Goal: Task Accomplishment & Management: Use online tool/utility

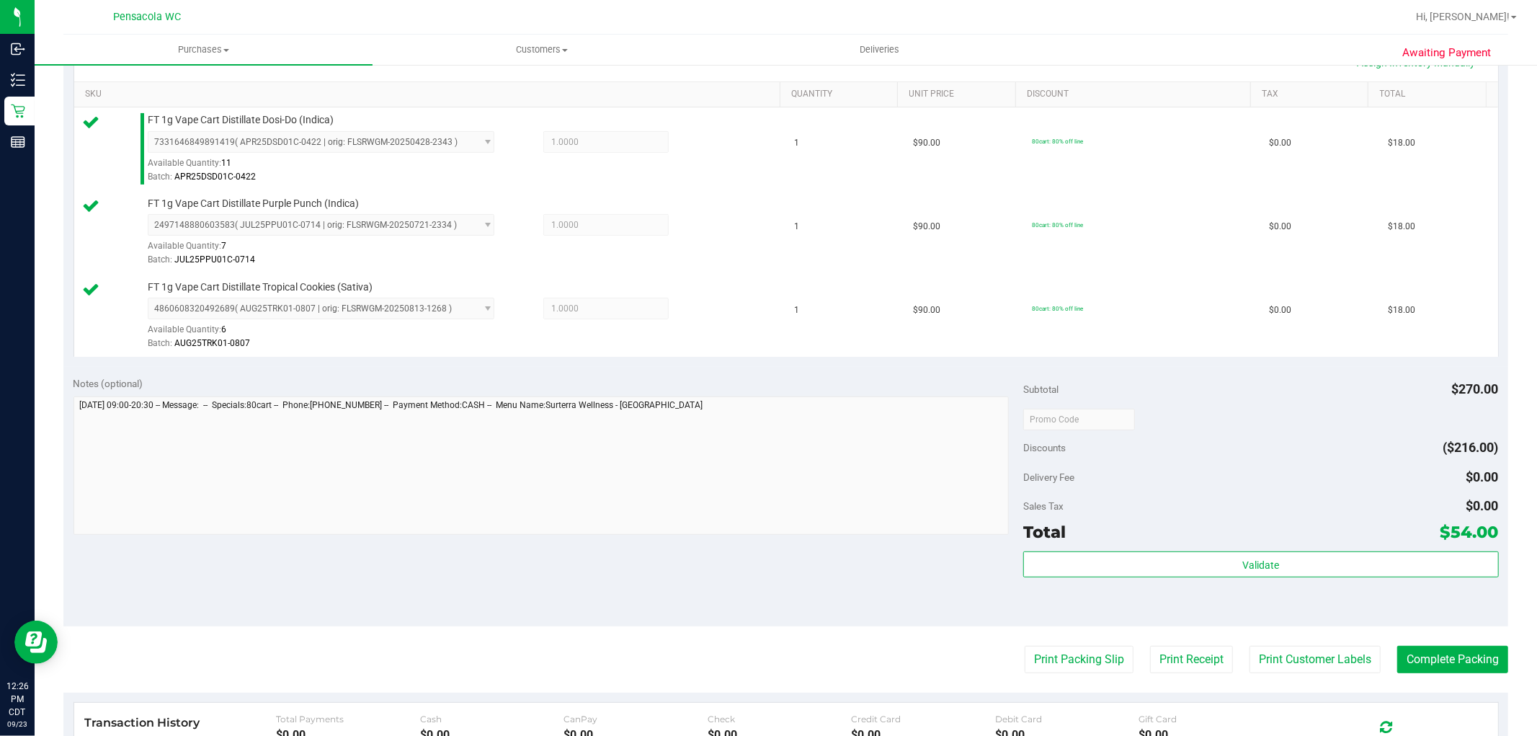
scroll to position [506, 0]
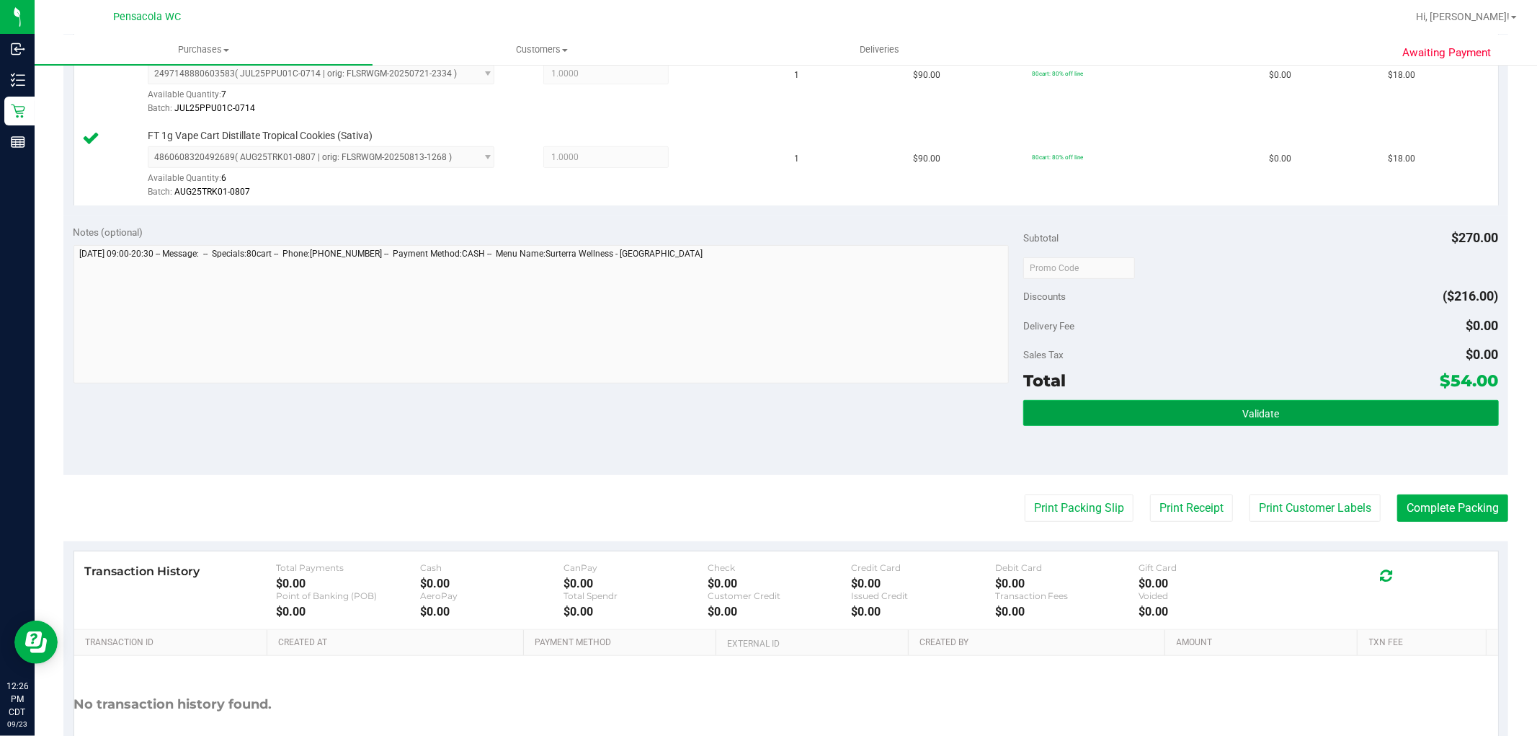
click at [1225, 420] on button "Validate" at bounding box center [1261, 413] width 475 height 26
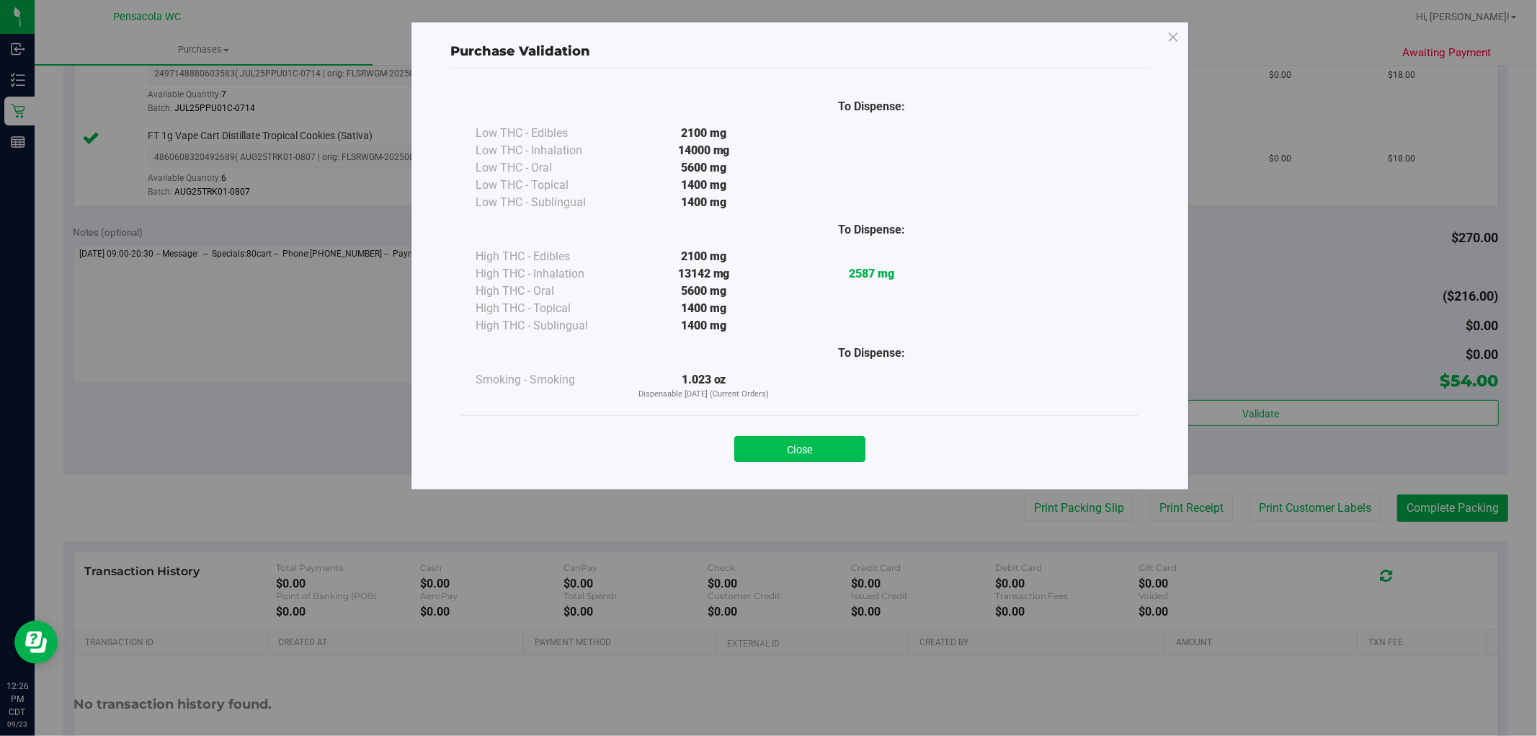
click at [815, 438] on button "Close" at bounding box center [799, 449] width 131 height 26
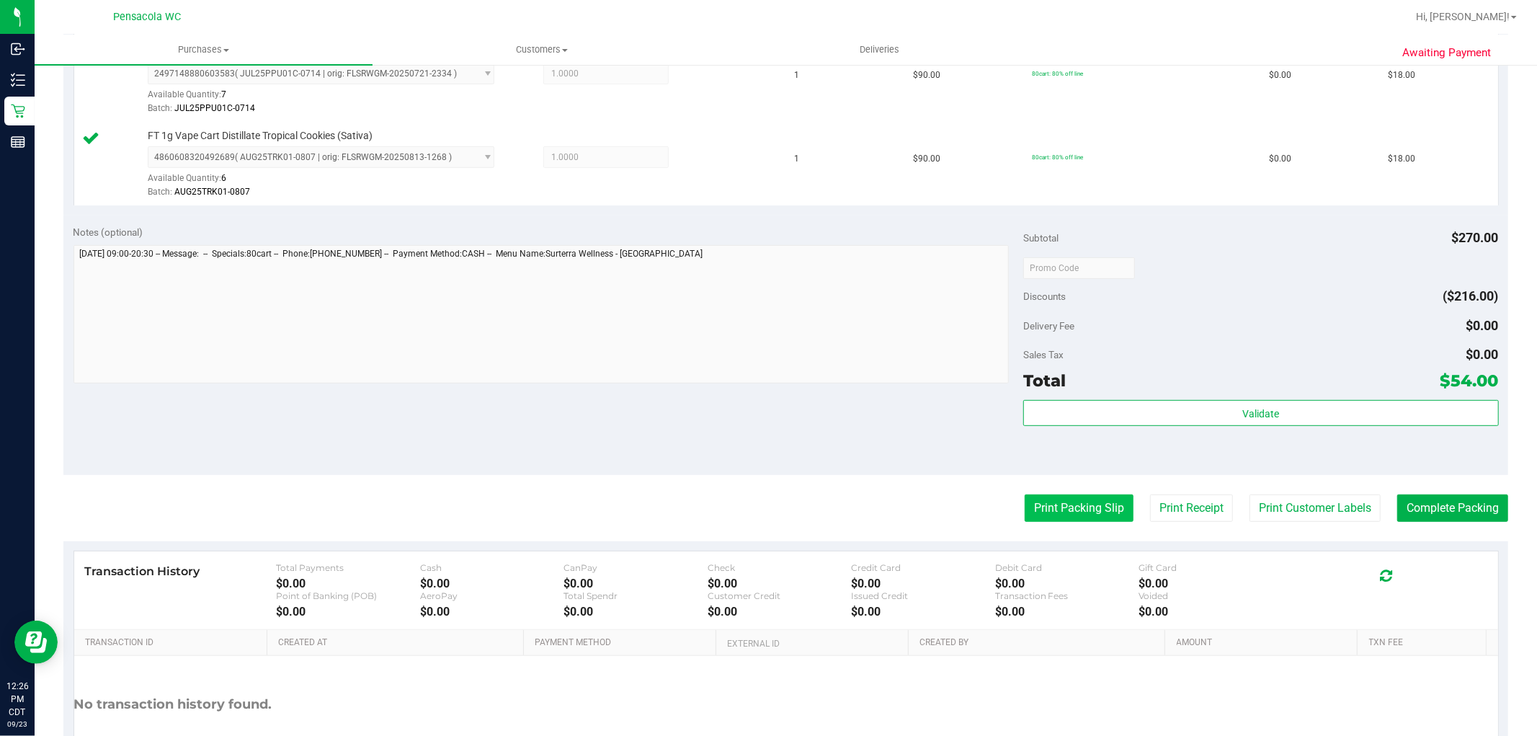
click at [1070, 506] on button "Print Packing Slip" at bounding box center [1079, 507] width 109 height 27
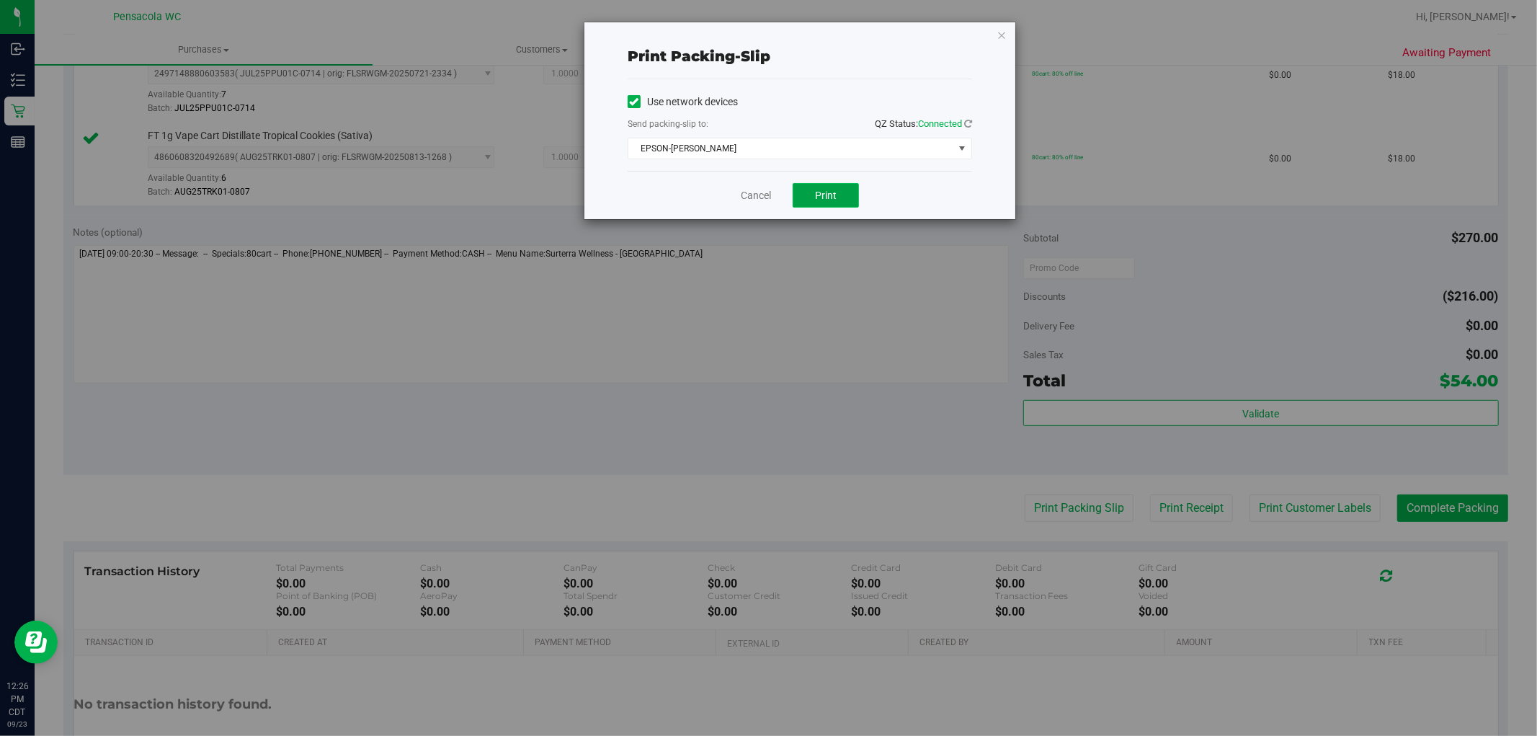
click at [836, 190] on span "Print" at bounding box center [826, 196] width 22 height 12
click at [768, 190] on link "Cancel" at bounding box center [756, 195] width 30 height 15
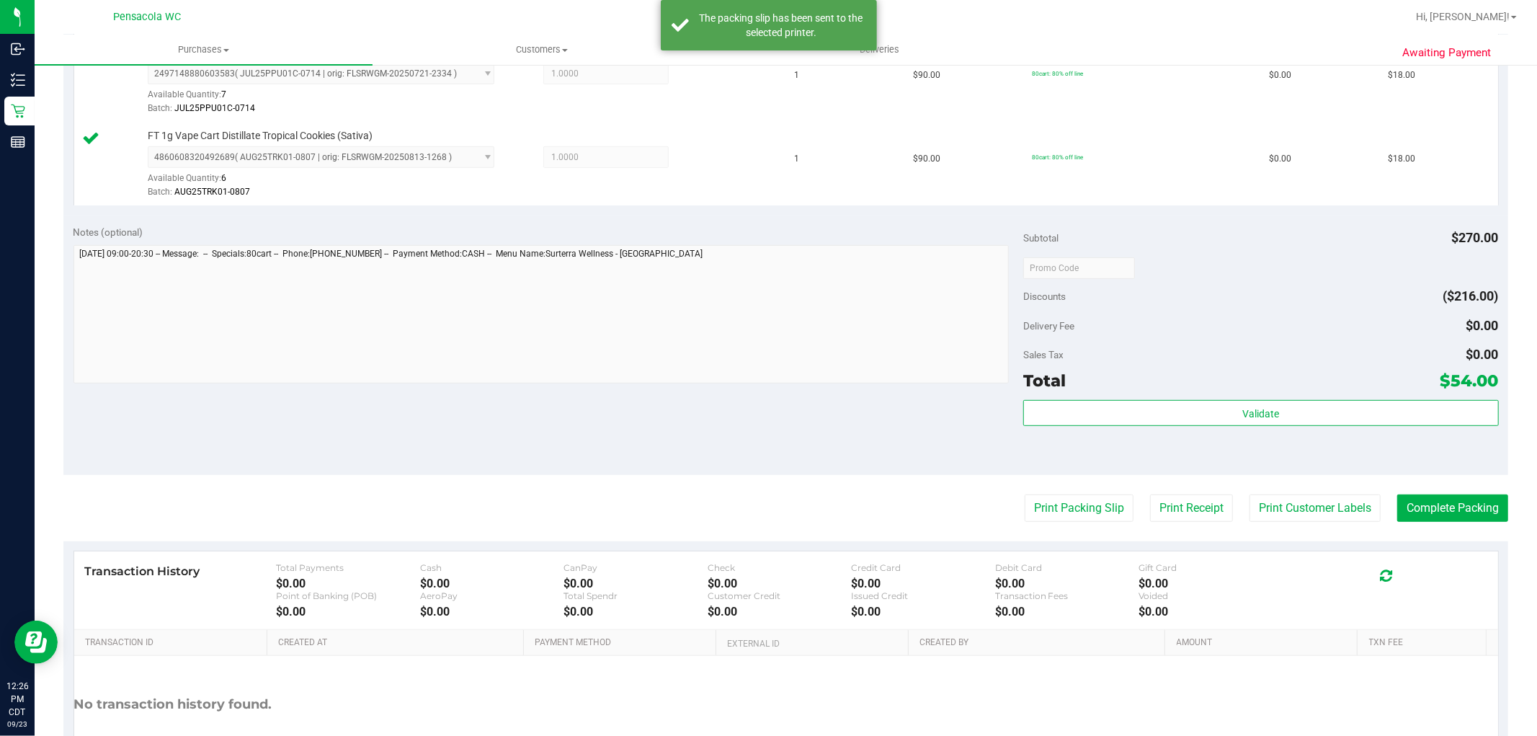
click at [1447, 553] on div "Transaction History Total Payments $0.00 Cash $0.00 CanPay $0.00 Check $0.00 Cr…" at bounding box center [786, 590] width 1424 height 79
click at [1453, 502] on button "Complete Packing" at bounding box center [1453, 507] width 111 height 27
